Goal: Information Seeking & Learning: Learn about a topic

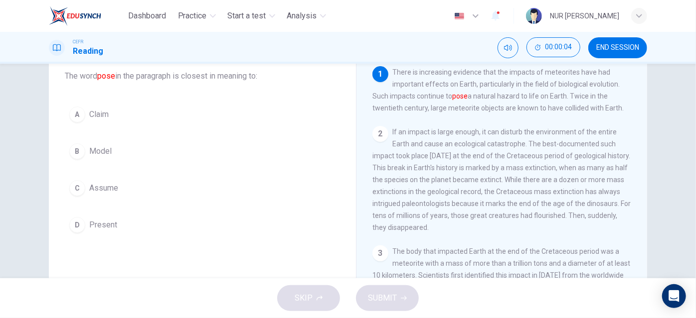
scroll to position [60, 0]
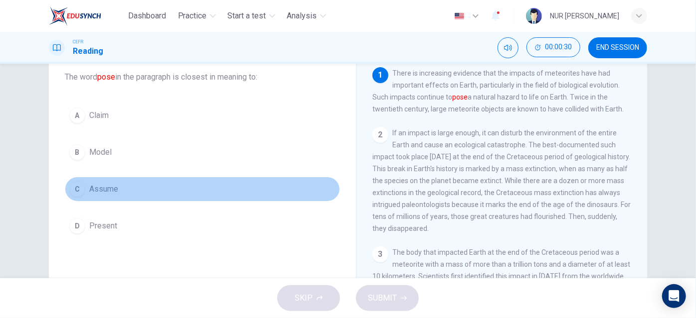
click at [74, 184] on div "C" at bounding box center [77, 189] width 16 height 16
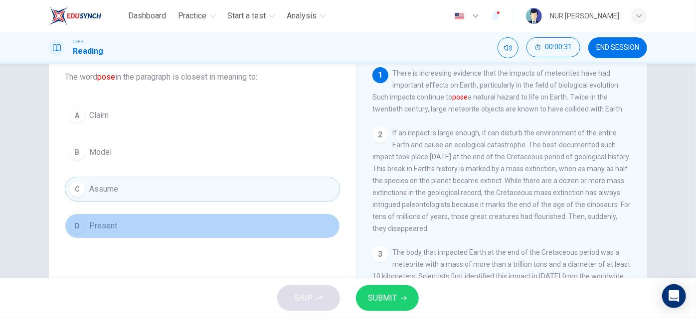
click at [74, 219] on div "D" at bounding box center [77, 226] width 16 height 16
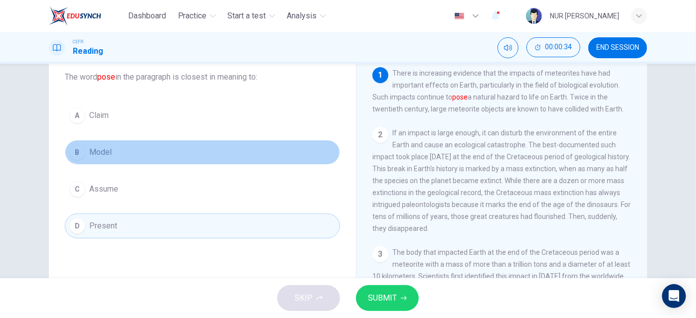
click at [113, 153] on button "B Model" at bounding box center [202, 152] width 275 height 25
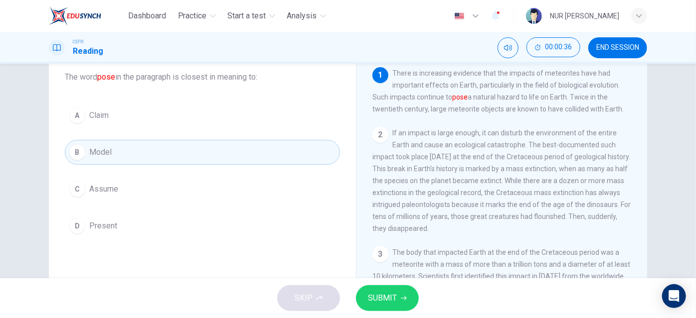
click at [377, 311] on div "SKIP SUBMIT" at bounding box center [348, 299] width 696 height 40
click at [379, 304] on span "SUBMIT" at bounding box center [382, 298] width 29 height 14
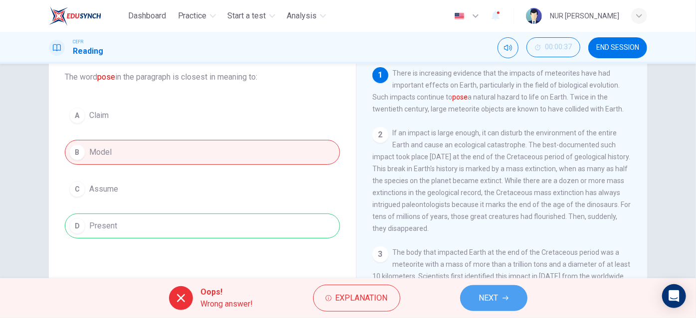
click at [495, 302] on span "NEXT" at bounding box center [488, 298] width 19 height 14
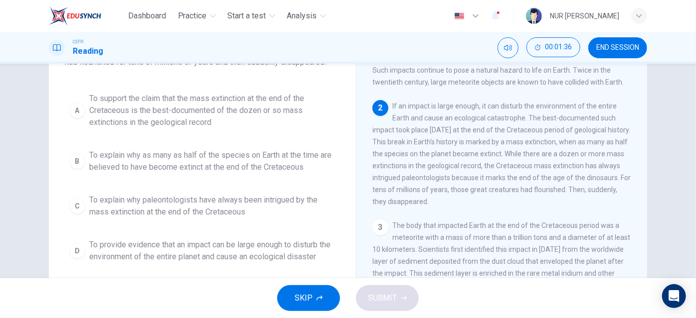
scroll to position [88, 0]
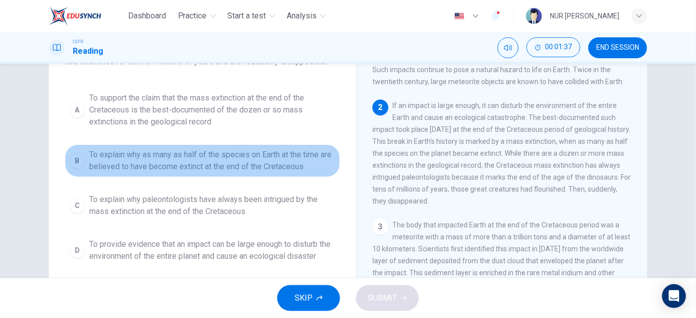
click at [77, 166] on div "B" at bounding box center [77, 161] width 16 height 16
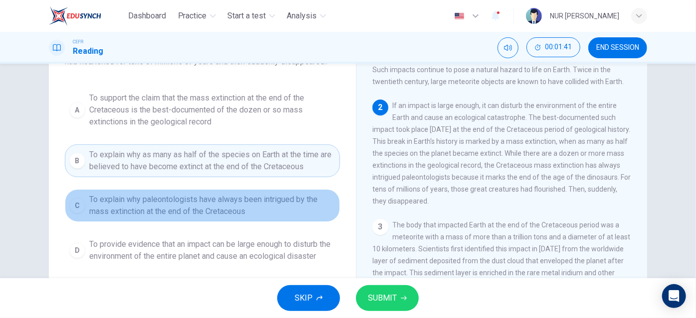
click at [78, 204] on div "C" at bounding box center [77, 206] width 16 height 16
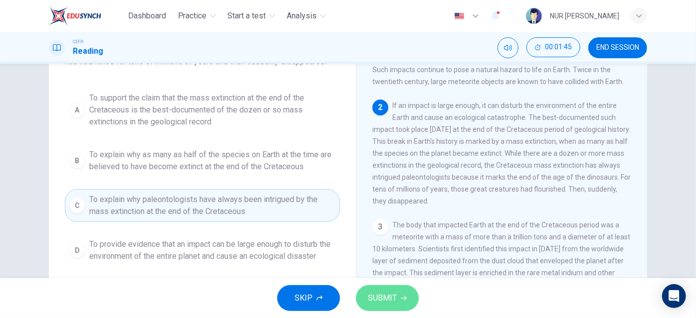
click at [408, 296] on button "SUBMIT" at bounding box center [387, 299] width 63 height 26
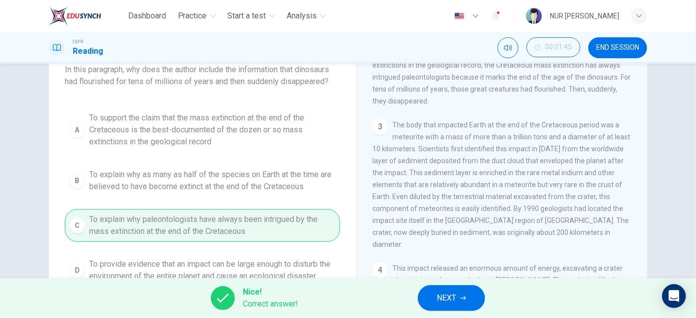
scroll to position [145, 0]
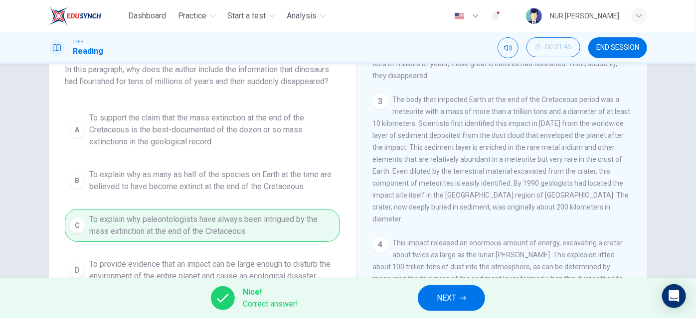
click at [443, 303] on span "NEXT" at bounding box center [445, 298] width 19 height 14
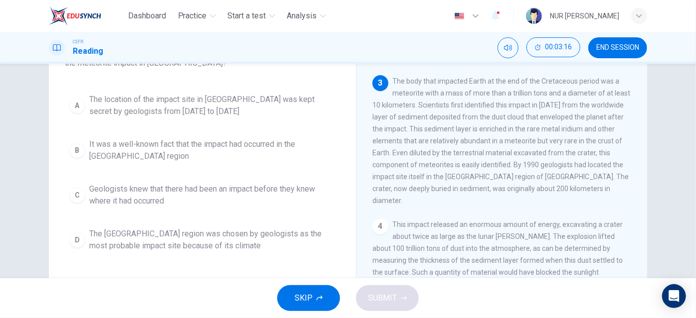
scroll to position [87, 0]
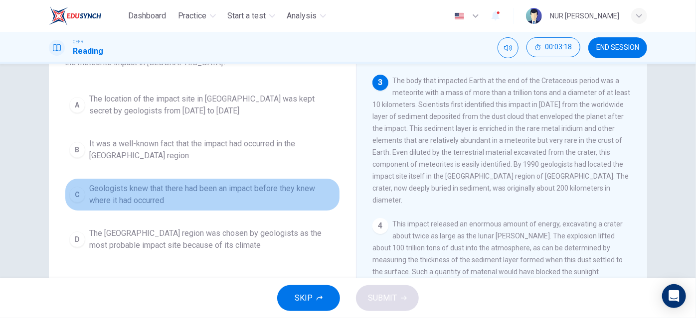
click at [65, 190] on button "C Geologists knew that there had been an impact before they knew where it had o…" at bounding box center [202, 194] width 275 height 33
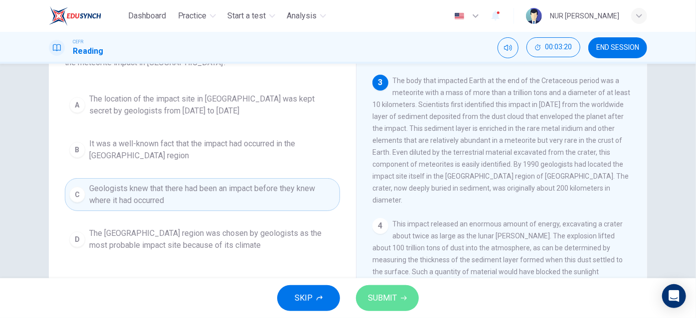
click at [395, 304] on span "SUBMIT" at bounding box center [382, 298] width 29 height 14
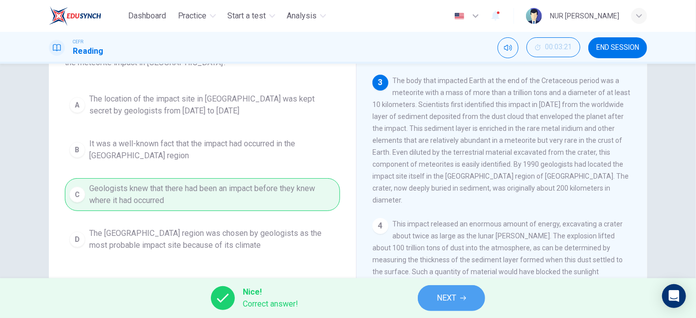
click at [473, 307] on button "NEXT" at bounding box center [451, 299] width 67 height 26
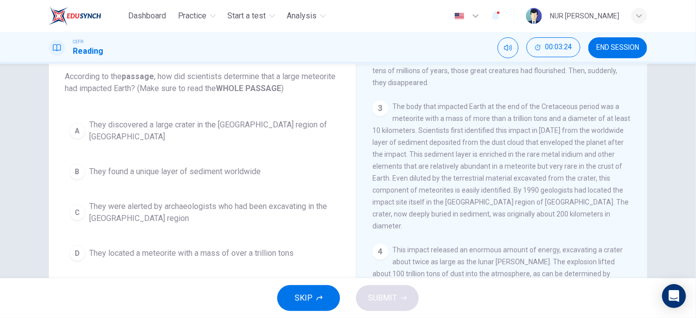
scroll to position [62, 0]
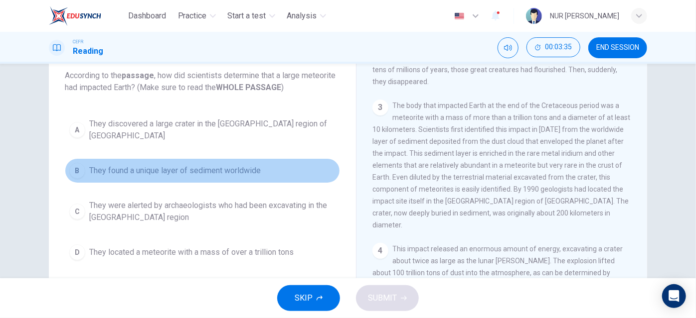
click at [70, 163] on div "B" at bounding box center [77, 171] width 16 height 16
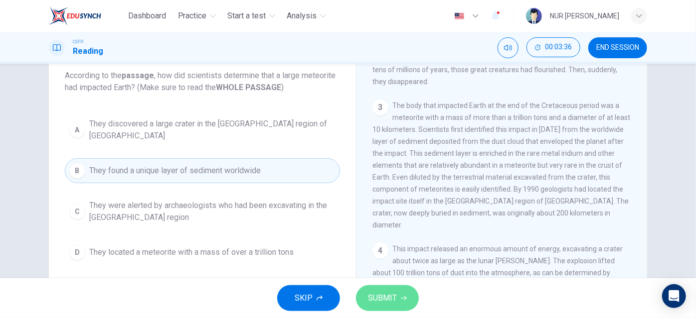
click at [363, 288] on button "SUBMIT" at bounding box center [387, 299] width 63 height 26
click at [363, 288] on div "SKIP SUBMIT" at bounding box center [348, 299] width 696 height 40
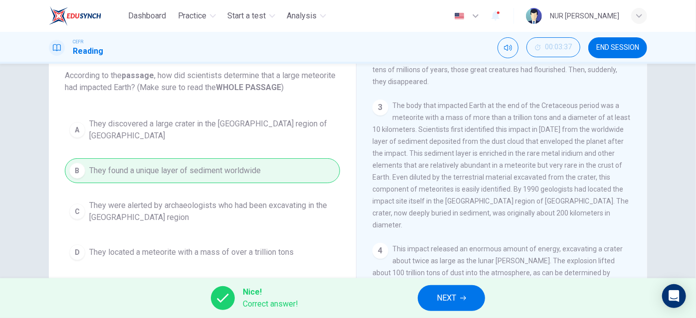
click at [449, 305] on button "NEXT" at bounding box center [451, 299] width 67 height 26
click at [449, 305] on div "Nice! Correct answer! NEXT" at bounding box center [348, 299] width 696 height 40
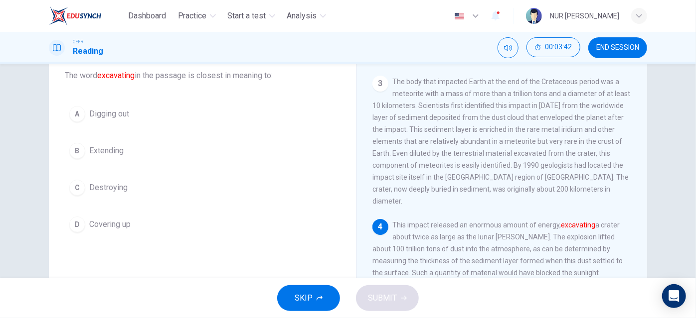
scroll to position [170, 0]
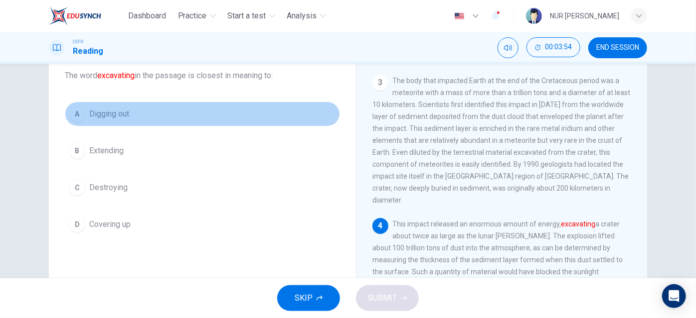
click at [74, 117] on div "A" at bounding box center [77, 114] width 16 height 16
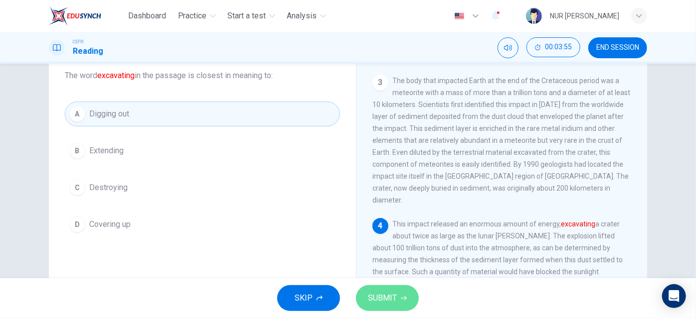
click at [368, 304] on span "SUBMIT" at bounding box center [382, 298] width 29 height 14
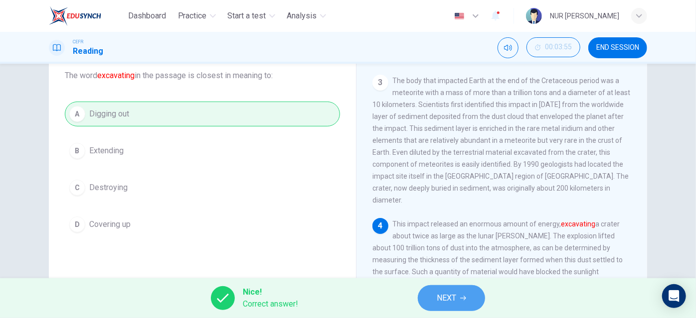
click at [453, 296] on span "NEXT" at bounding box center [445, 298] width 19 height 14
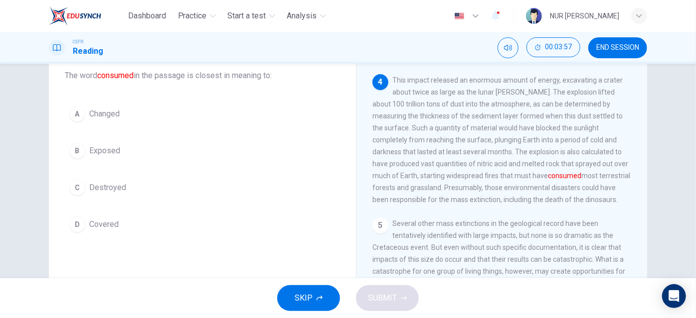
scroll to position [313, 0]
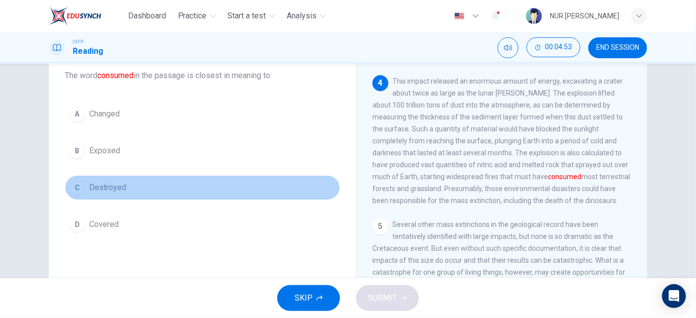
click at [80, 184] on div "C" at bounding box center [77, 188] width 16 height 16
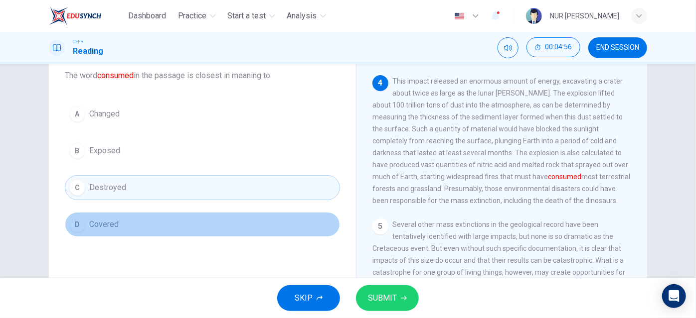
click at [74, 220] on div "D" at bounding box center [77, 225] width 16 height 16
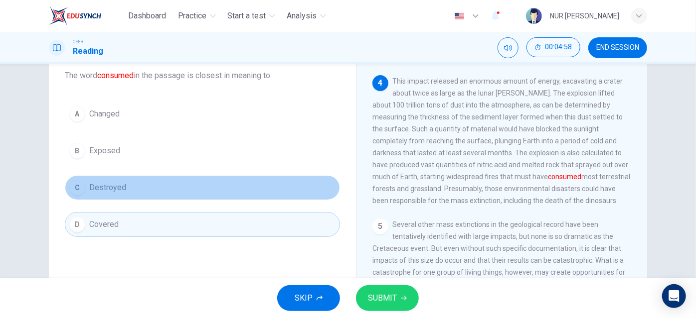
click at [113, 192] on span "Destroyed" at bounding box center [107, 188] width 37 height 12
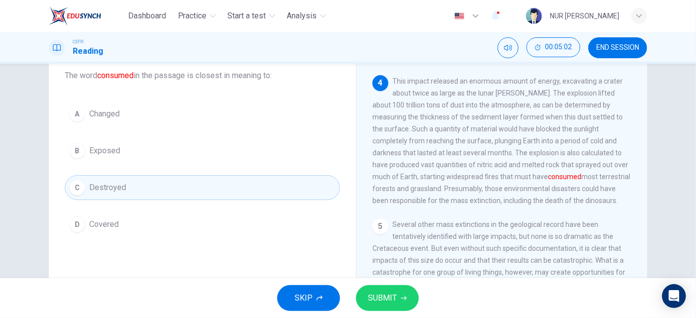
click at [393, 306] on button "SUBMIT" at bounding box center [387, 299] width 63 height 26
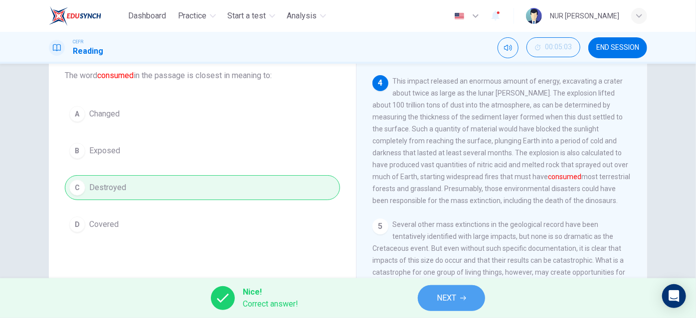
click at [468, 289] on button "NEXT" at bounding box center [451, 299] width 67 height 26
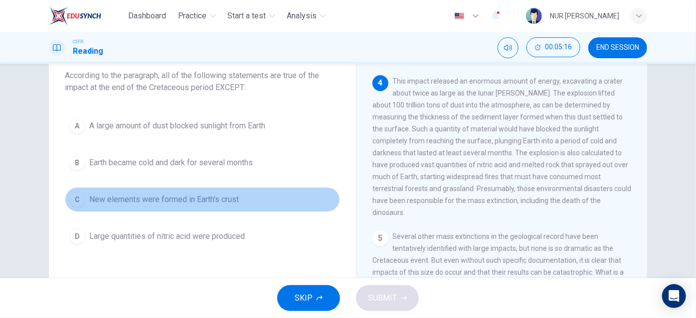
click at [72, 192] on div "C" at bounding box center [77, 200] width 16 height 16
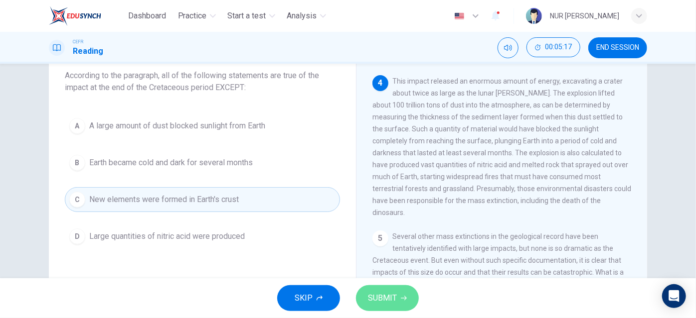
click at [408, 304] on button "SUBMIT" at bounding box center [387, 299] width 63 height 26
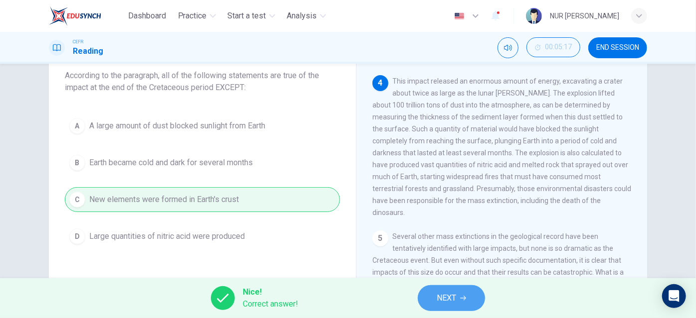
click at [438, 297] on span "NEXT" at bounding box center [445, 298] width 19 height 14
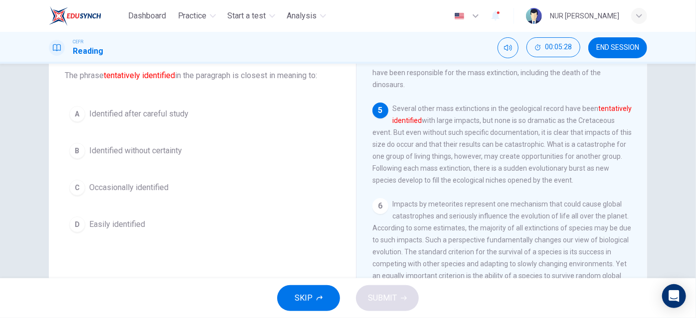
scroll to position [442, 0]
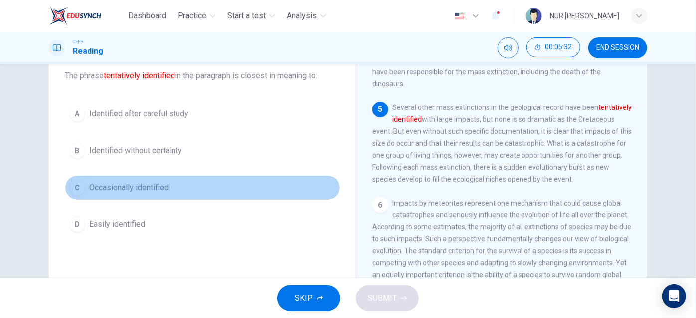
click at [89, 185] on span "Occasionally identified" at bounding box center [128, 188] width 79 height 12
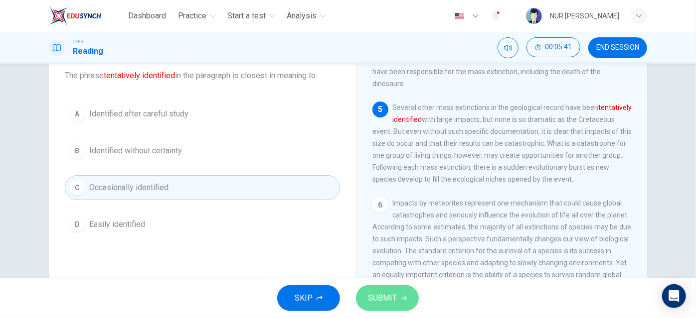
click at [384, 298] on span "SUBMIT" at bounding box center [382, 298] width 29 height 14
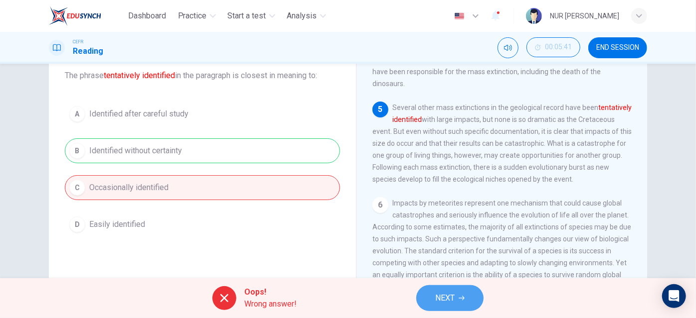
click at [444, 290] on button "NEXT" at bounding box center [449, 299] width 67 height 26
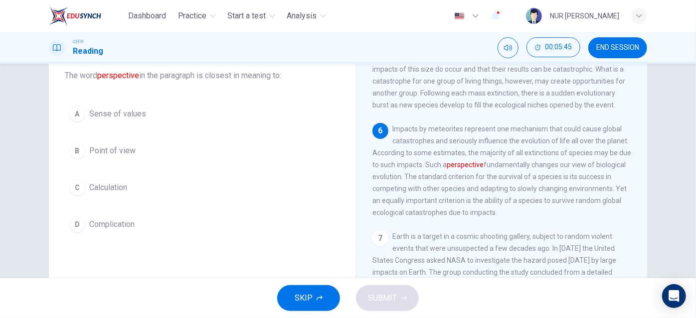
scroll to position [518, 0]
click at [74, 149] on div "B" at bounding box center [77, 151] width 16 height 16
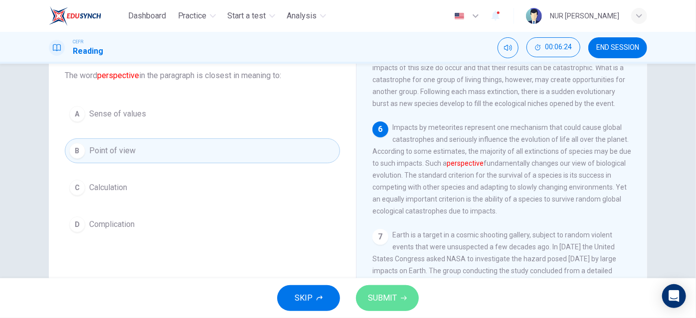
click at [384, 306] on button "SUBMIT" at bounding box center [387, 299] width 63 height 26
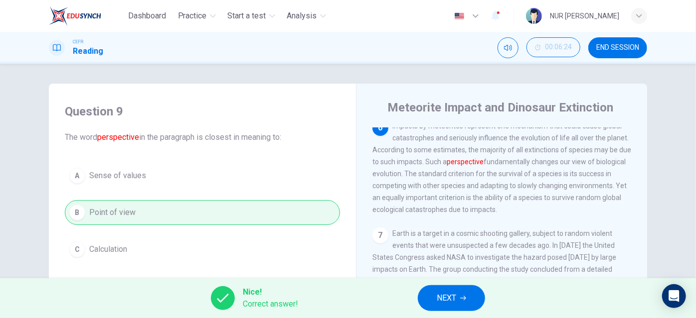
scroll to position [171, 0]
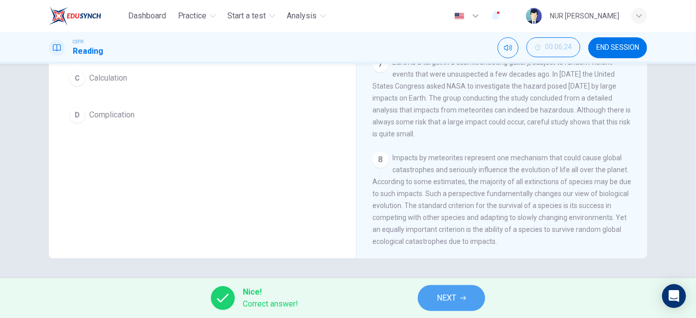
click at [441, 309] on button "NEXT" at bounding box center [451, 299] width 67 height 26
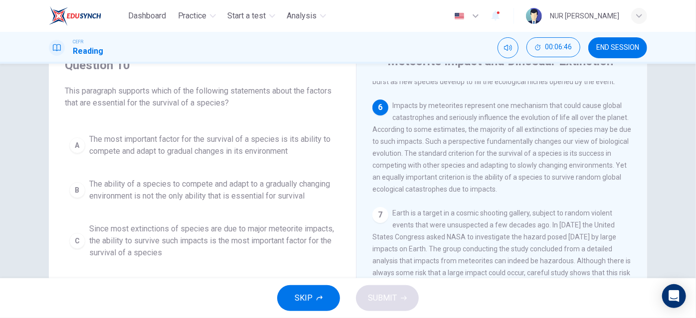
scroll to position [47, 0]
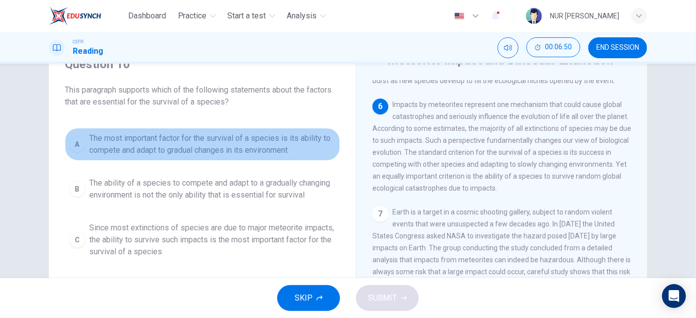
click at [84, 150] on button "A The most important factor for the survival of a species is its ability to com…" at bounding box center [202, 144] width 275 height 33
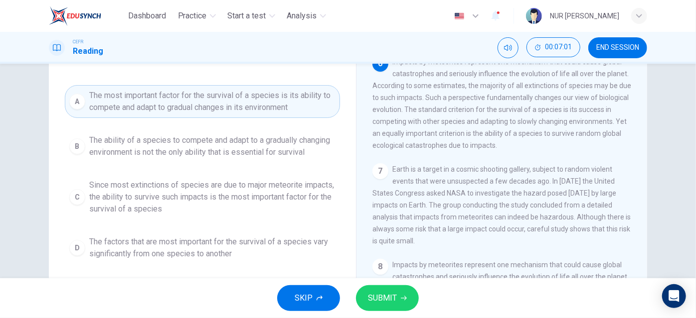
scroll to position [93, 0]
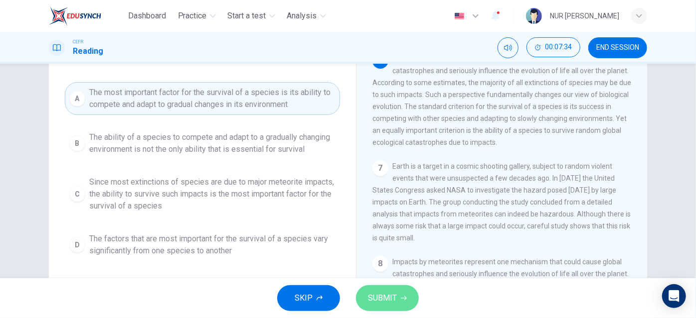
click at [374, 305] on span "SUBMIT" at bounding box center [382, 298] width 29 height 14
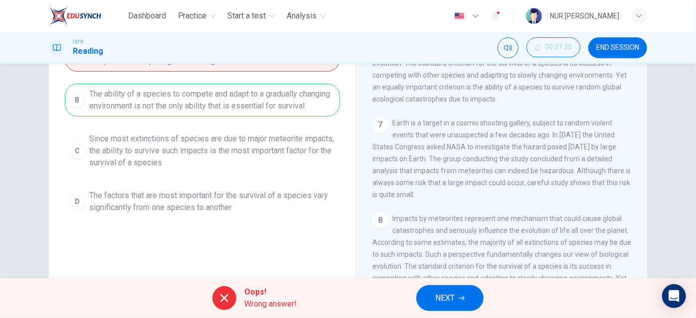
scroll to position [140, 0]
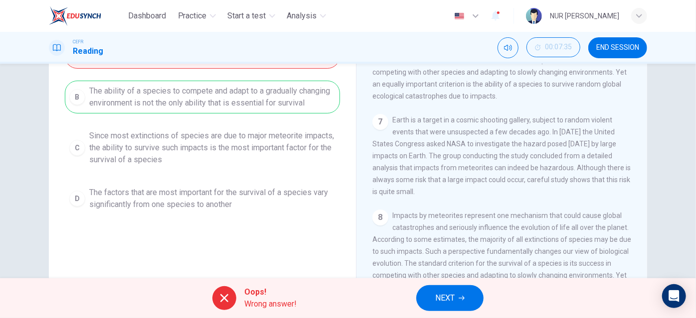
click at [272, 91] on div "A The most important factor for the survival of a species is its ability to com…" at bounding box center [202, 125] width 275 height 179
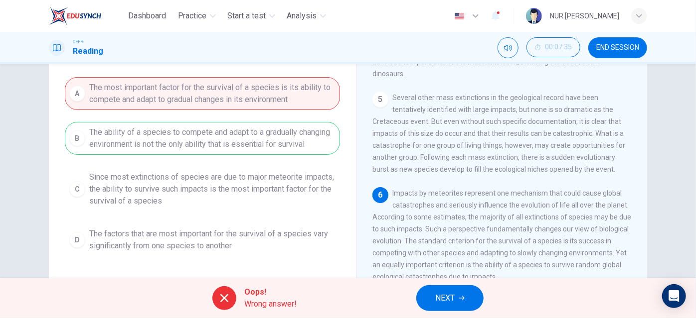
scroll to position [96, 0]
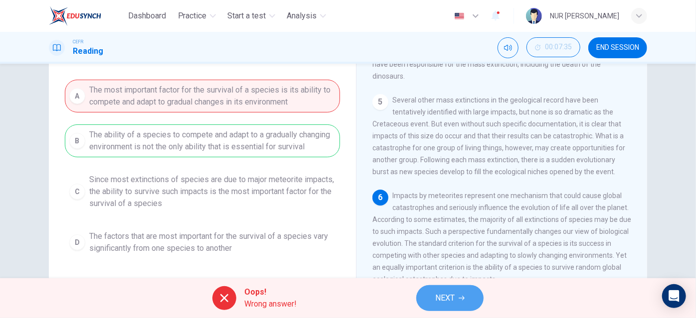
click at [467, 304] on button "NEXT" at bounding box center [449, 299] width 67 height 26
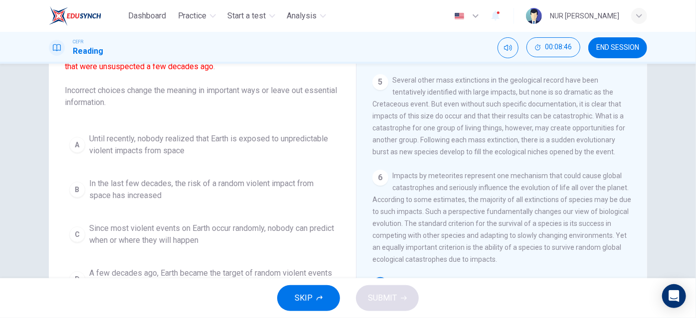
scroll to position [171, 0]
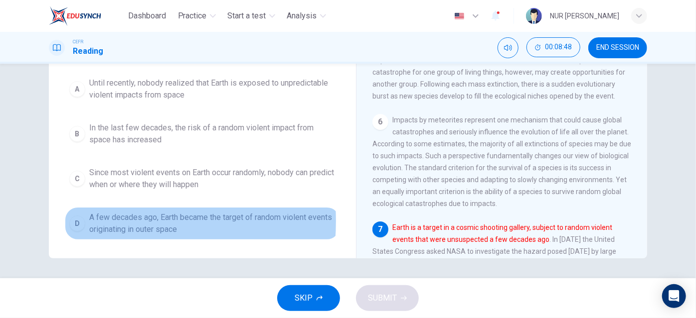
click at [80, 220] on div "D" at bounding box center [77, 224] width 16 height 16
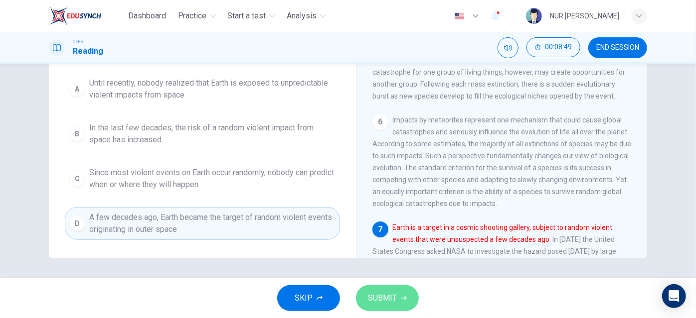
click at [357, 295] on button "SUBMIT" at bounding box center [387, 299] width 63 height 26
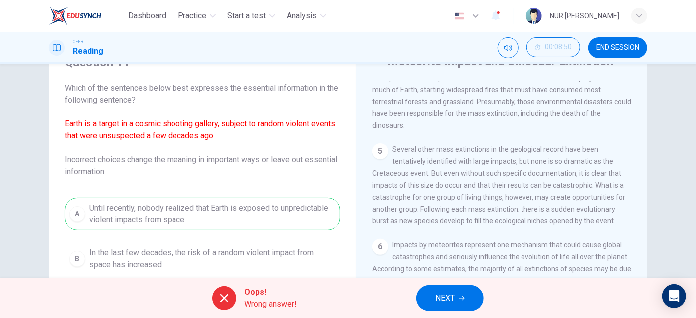
scroll to position [2, 0]
click at [424, 299] on button "NEXT" at bounding box center [449, 299] width 67 height 26
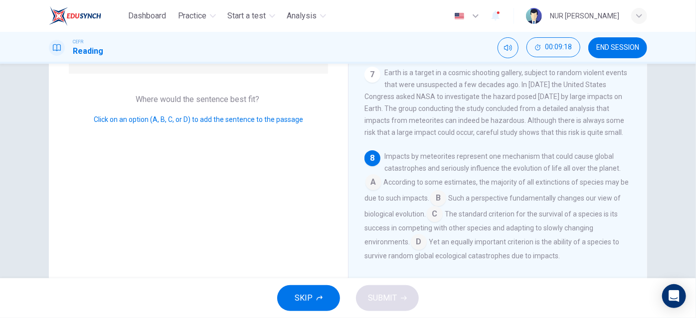
scroll to position [171, 0]
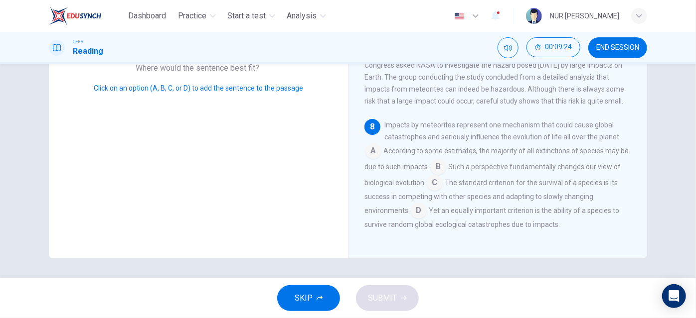
click at [433, 185] on input at bounding box center [435, 184] width 16 height 16
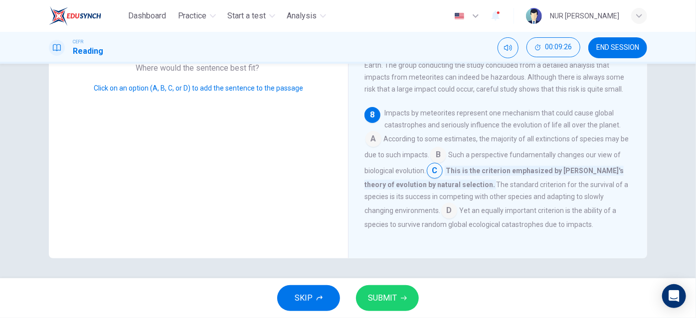
click at [370, 148] on input at bounding box center [373, 140] width 16 height 16
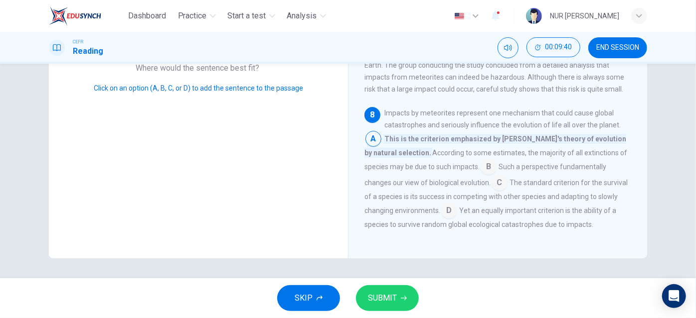
click at [446, 220] on input at bounding box center [449, 212] width 16 height 16
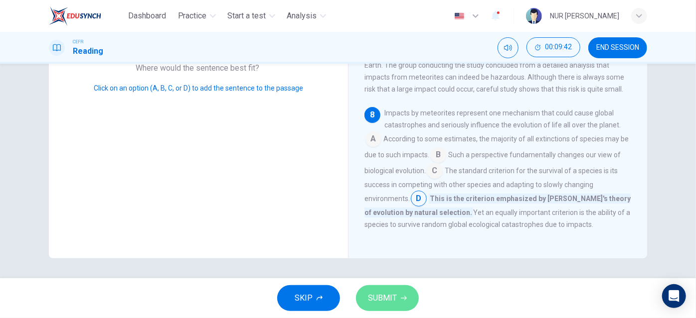
click at [392, 296] on span "SUBMIT" at bounding box center [382, 298] width 29 height 14
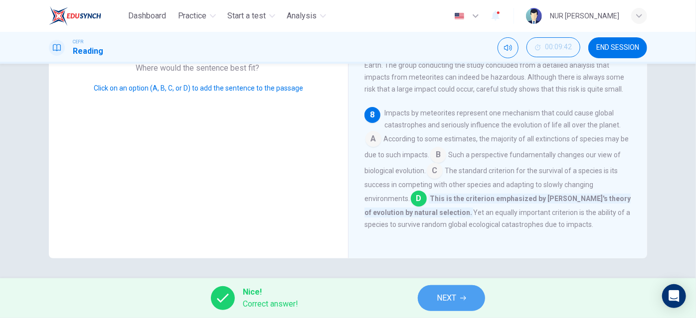
click at [466, 301] on icon "button" at bounding box center [463, 298] width 6 height 6
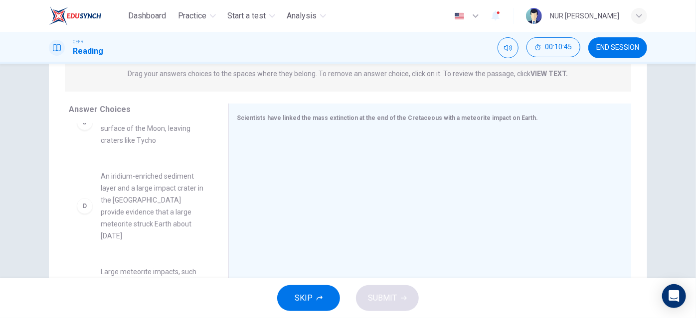
scroll to position [165, 0]
drag, startPoint x: 85, startPoint y: 208, endPoint x: 90, endPoint y: 209, distance: 5.2
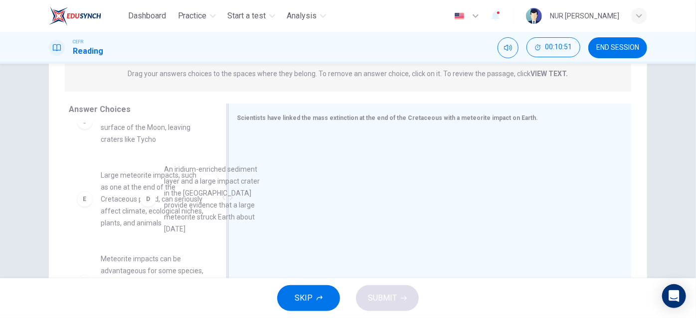
drag, startPoint x: 90, startPoint y: 209, endPoint x: 292, endPoint y: 191, distance: 203.1
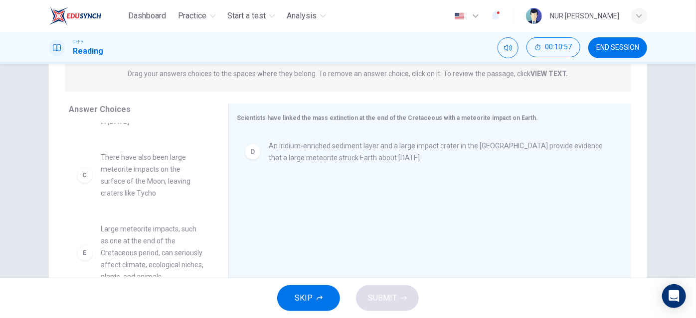
scroll to position [110, 0]
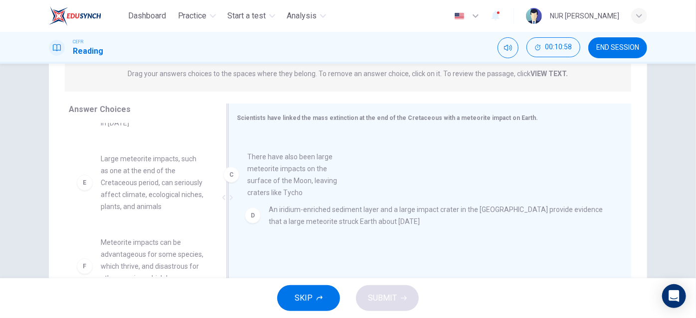
drag, startPoint x: 83, startPoint y: 177, endPoint x: 278, endPoint y: 182, distance: 194.4
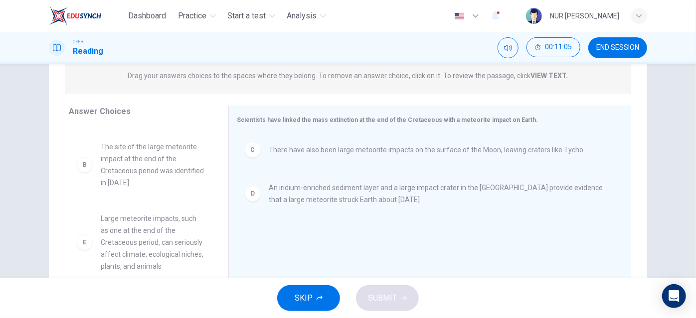
scroll to position [53, 0]
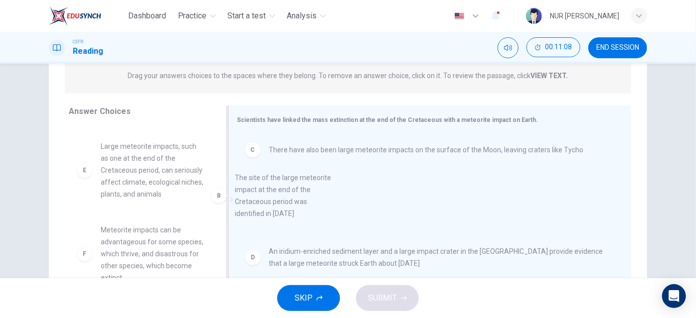
drag, startPoint x: 83, startPoint y: 169, endPoint x: 248, endPoint y: 229, distance: 175.0
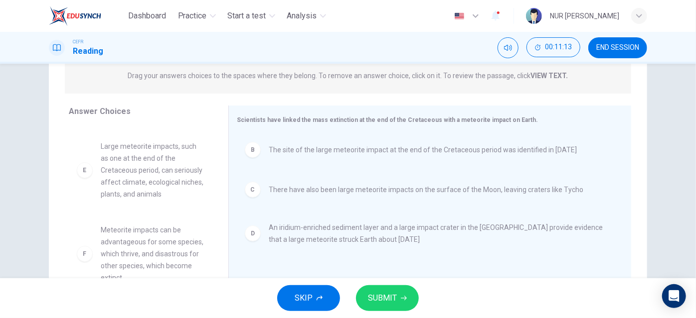
click at [391, 285] on div "SKIP SUBMIT" at bounding box center [348, 299] width 696 height 40
click at [389, 294] on span "SUBMIT" at bounding box center [382, 298] width 29 height 14
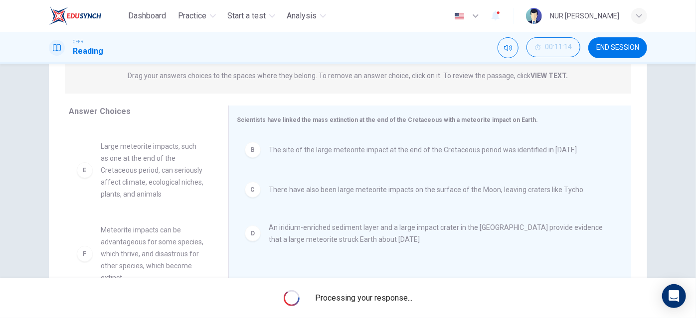
click at [389, 294] on span "Processing your response..." at bounding box center [363, 298] width 97 height 12
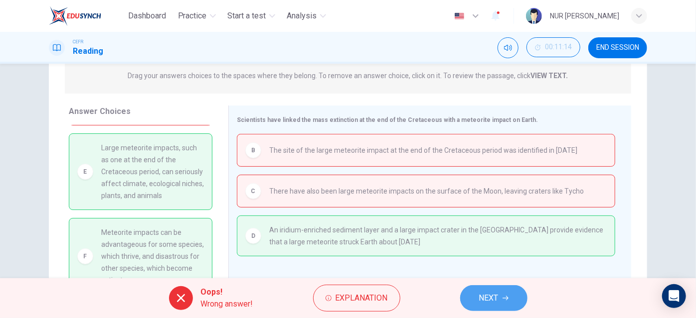
click at [482, 296] on span "NEXT" at bounding box center [488, 298] width 19 height 14
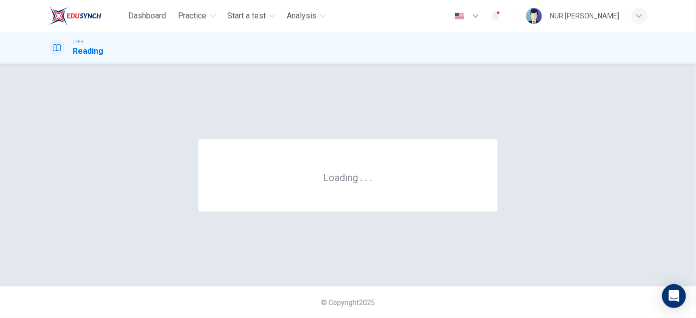
scroll to position [0, 0]
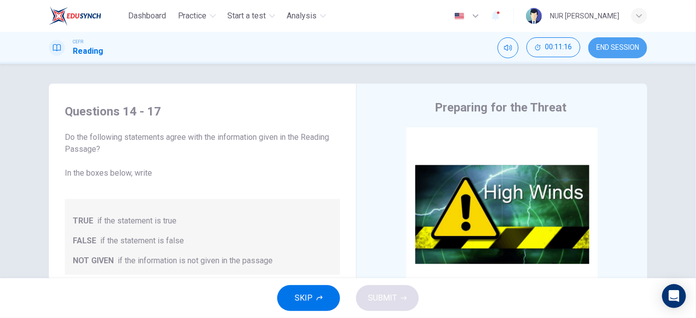
click at [602, 44] on span "END SESSION" at bounding box center [617, 48] width 43 height 8
